Goal: Task Accomplishment & Management: Use online tool/utility

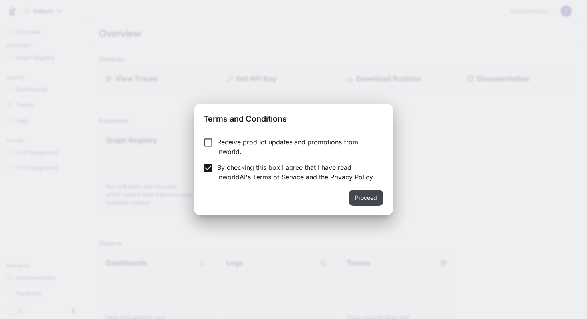
click at [362, 199] on button "Proceed" at bounding box center [366, 198] width 35 height 16
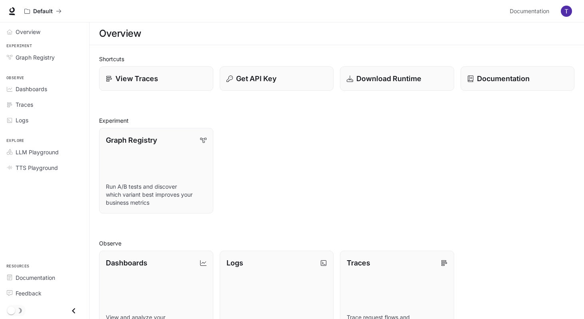
scroll to position [149, 0]
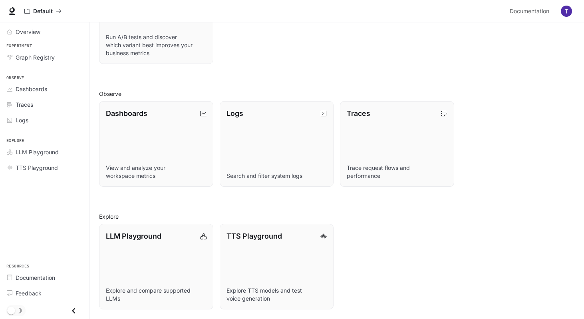
click at [34, 175] on li "TTS Playground" at bounding box center [44, 168] width 89 height 16
click at [34, 168] on span "TTS Playground" at bounding box center [37, 167] width 42 height 8
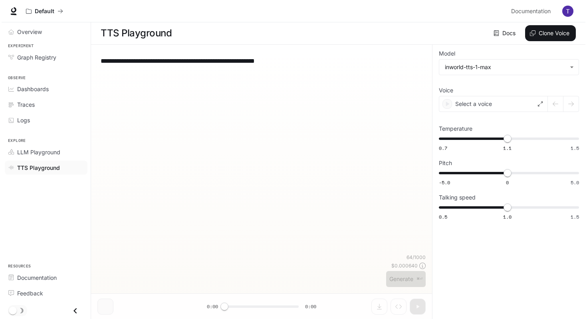
scroll to position [0, 0]
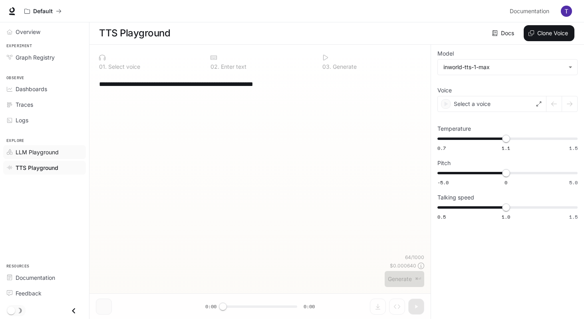
click at [35, 153] on span "LLM Playground" at bounding box center [37, 152] width 43 height 8
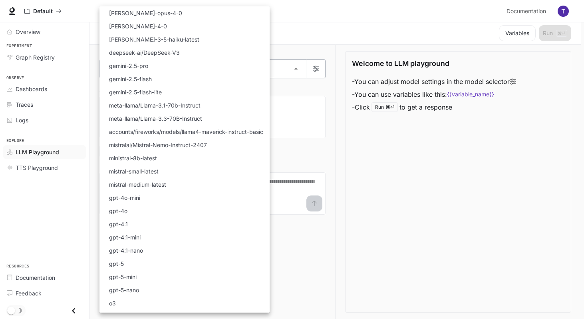
click at [149, 65] on body "Skip to main content Default Documentation Documentation Portal Overview Experi…" at bounding box center [292, 159] width 584 height 319
click at [305, 70] on div at bounding box center [293, 159] width 587 height 319
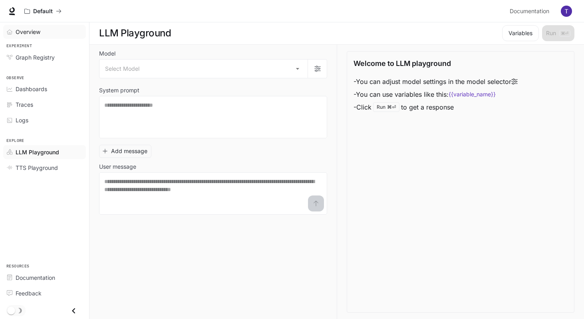
click at [23, 31] on span "Overview" at bounding box center [28, 32] width 25 height 8
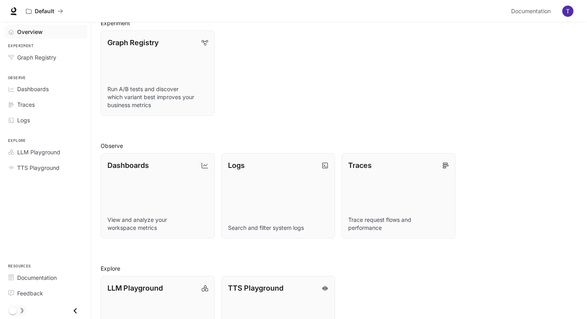
scroll to position [149, 0]
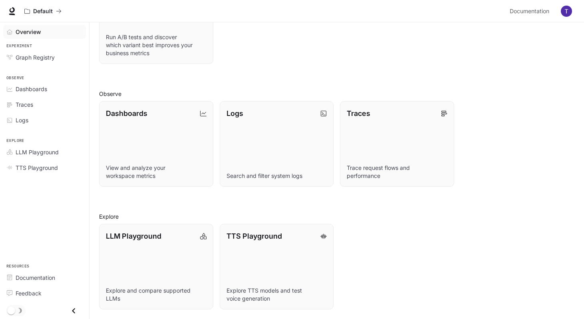
click at [565, 10] on img "button" at bounding box center [566, 11] width 11 height 11
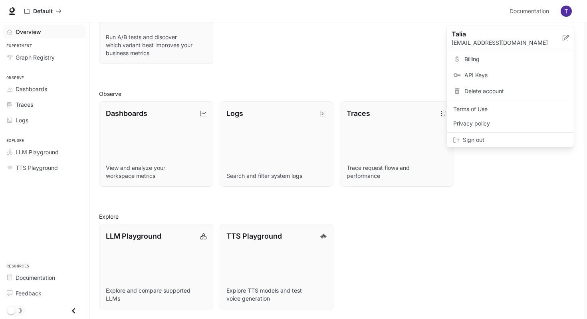
click at [477, 135] on div "Sign out" at bounding box center [510, 140] width 127 height 14
